Goal: Task Accomplishment & Management: Use online tool/utility

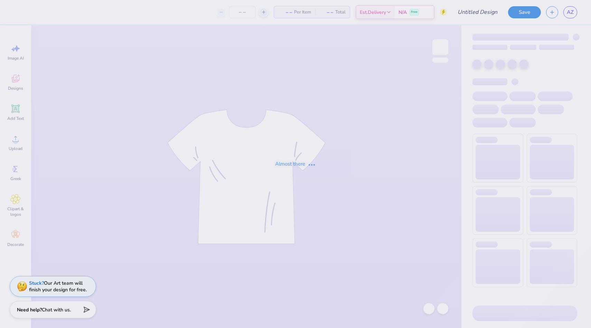
type input "Design 9"
type input "12"
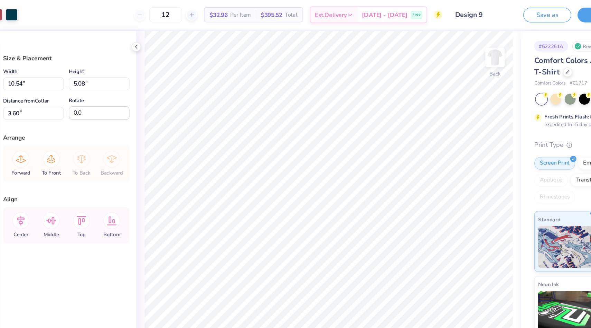
type input "3.60"
type input "11.39"
type input "5.49"
type input "3.19"
type input "12.99"
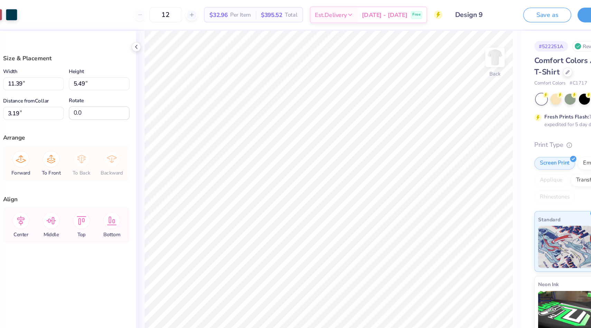
type input "6.26"
type input "1.01"
type input "13.55"
type input "6.53"
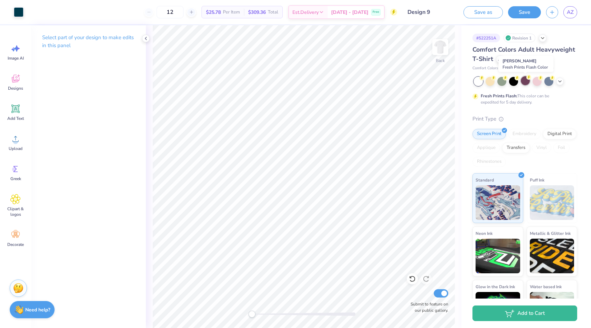
click at [524, 83] on div at bounding box center [525, 80] width 9 height 9
click at [490, 82] on div at bounding box center [490, 80] width 9 height 9
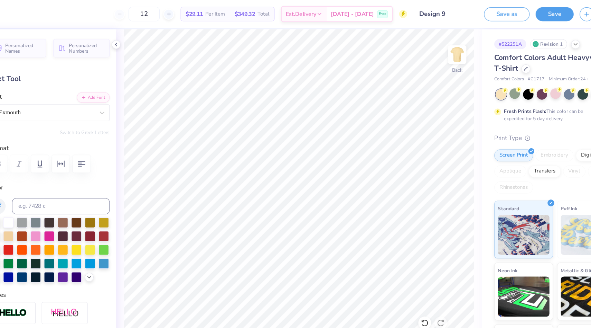
type input "5.37"
type input "0.30"
type input "7.24"
type input "1.75"
type input "0.55"
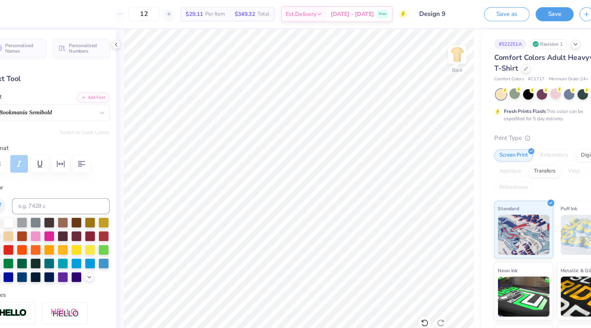
type input "5.55"
type input "5.37"
type input "0.30"
type input "7.25"
type input "1.61"
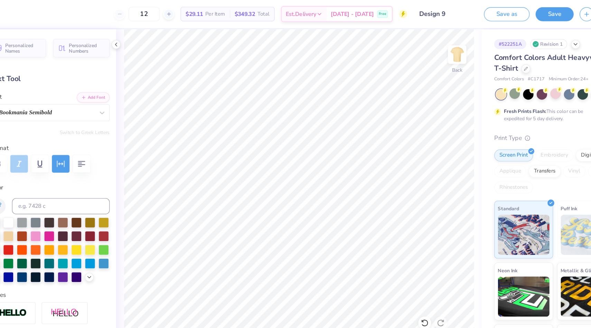
type input "0.58"
type input "5.48"
type input "13.55"
type input "3.97"
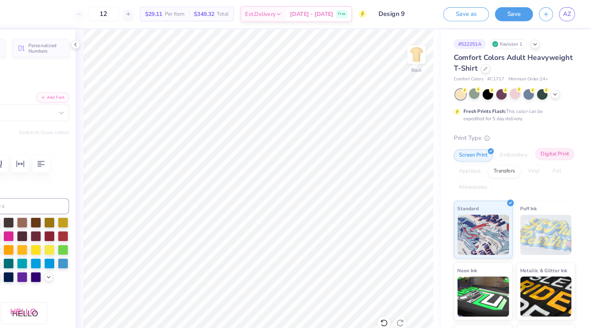
click at [553, 134] on div "Digital Print" at bounding box center [560, 133] width 34 height 10
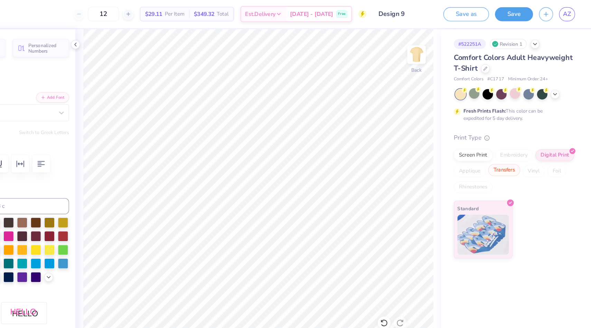
click at [520, 146] on div "Transfers" at bounding box center [517, 146] width 28 height 10
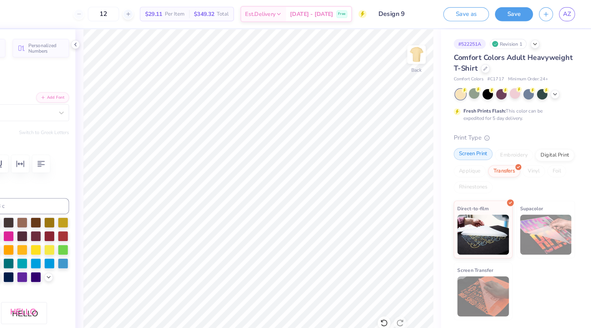
click at [488, 132] on div "Screen Print" at bounding box center [490, 133] width 34 height 10
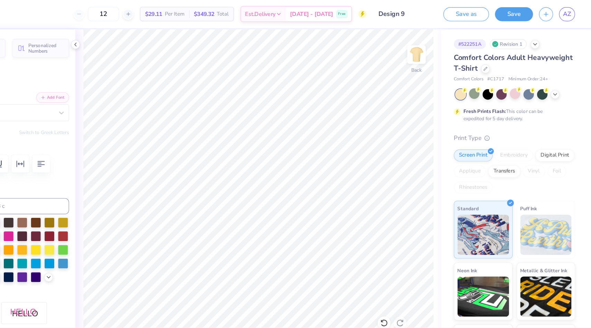
click at [511, 51] on span "Comfort Colors Adult Heavyweight T-Shirt" at bounding box center [524, 54] width 103 height 18
click at [499, 58] on icon at bounding box center [499, 58] width 3 height 3
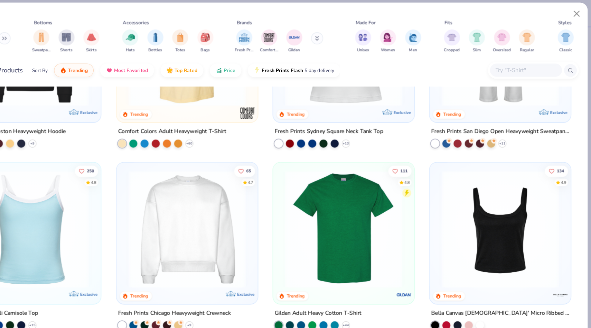
scroll to position [278, 0]
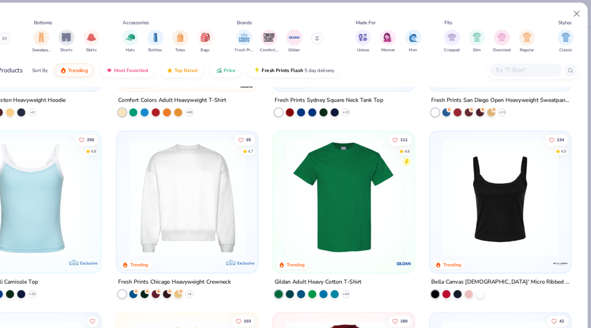
click at [272, 200] on img at bounding box center [241, 171] width 108 height 101
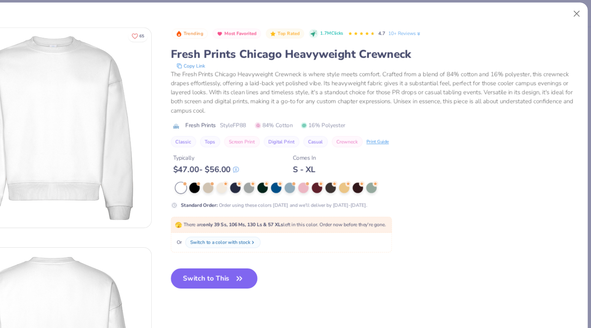
click at [264, 240] on button "Switch to This" at bounding box center [265, 241] width 75 height 17
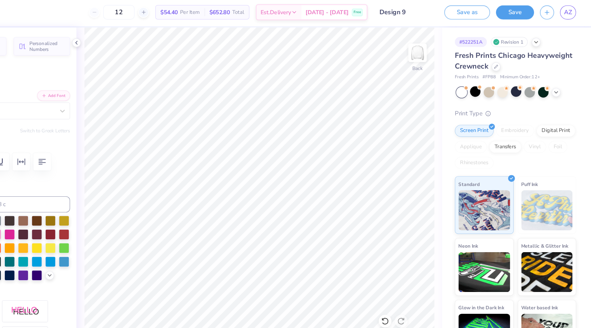
type input "0.87"
type input "1.75"
type input "0.55"
type input "5.40"
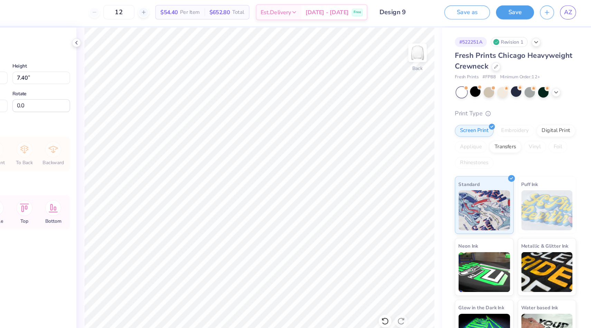
type input "6.10"
type textarea "x"
type input "14.30"
type input "7.81"
type input "5.70"
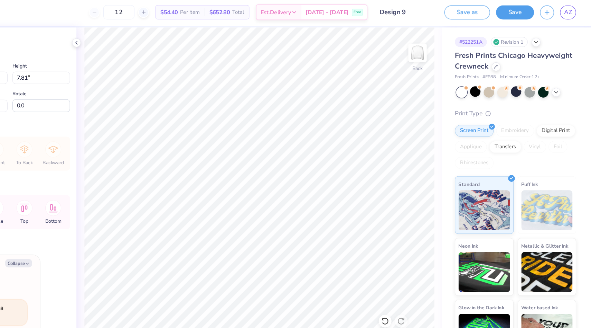
type textarea "x"
type input "5.11"
type textarea "x"
type input "14.89"
type input "8.14"
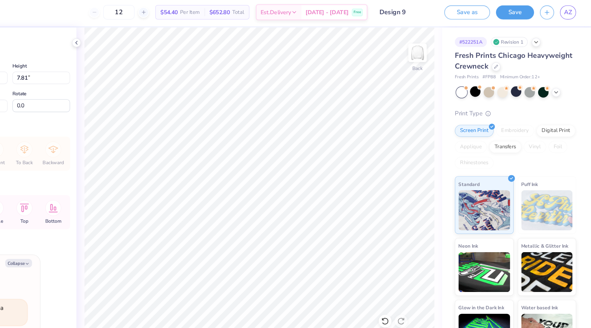
type input "4.78"
type textarea "x"
type input "3.00"
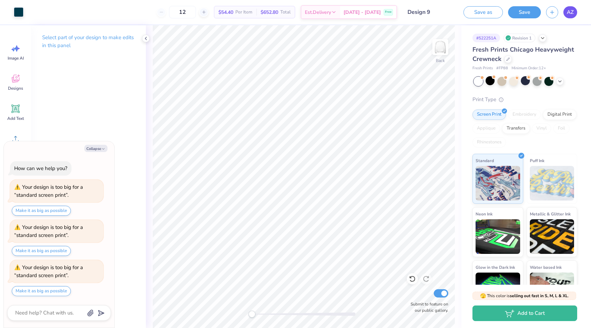
click at [576, 11] on link "AZ" at bounding box center [571, 12] width 14 height 12
type textarea "x"
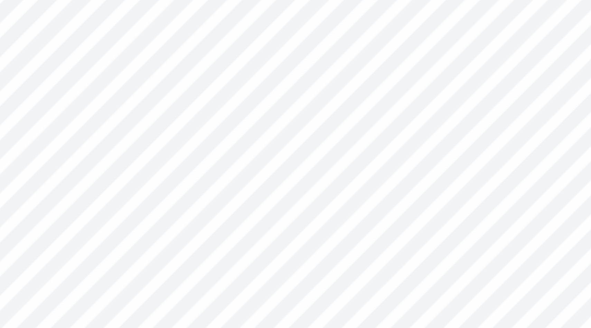
type textarea "EST 2022"
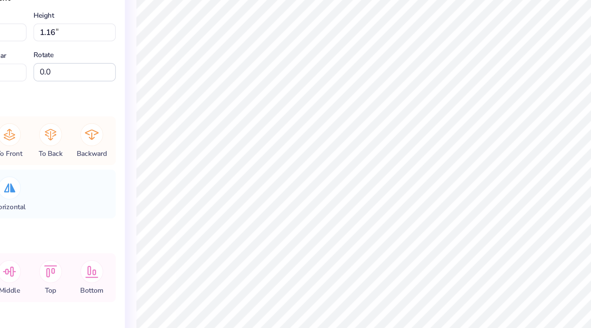
type input "6.76"
type input "5.19"
type input "3.00"
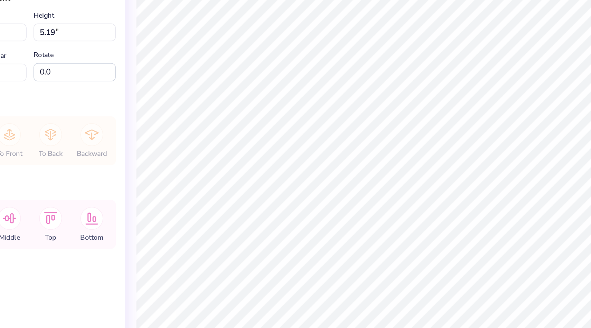
type input "9.95"
type input "7.64"
type input "13.09"
type input "10.04"
type input "0.59"
